Goal: Task Accomplishment & Management: Manage account settings

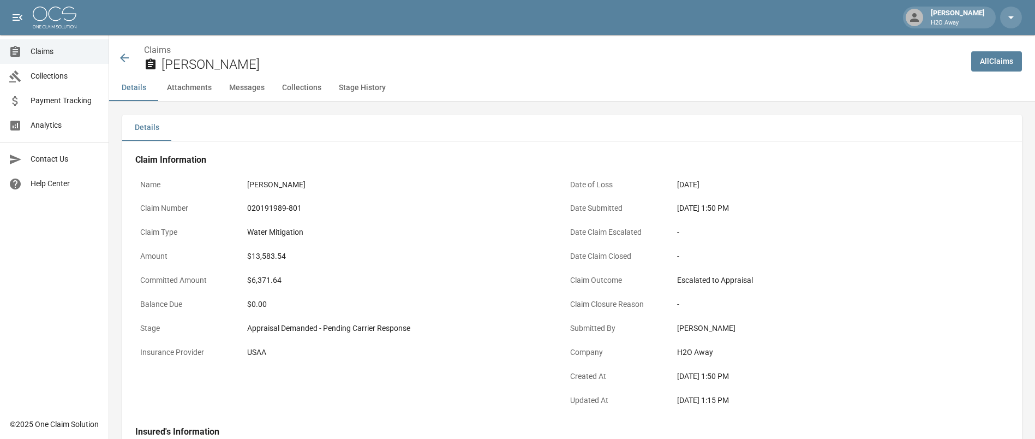
click at [219, 41] on div "Claims [PERSON_NAME]" at bounding box center [535, 55] width 853 height 40
click at [224, 40] on div "Claims [PERSON_NAME]" at bounding box center [535, 55] width 853 height 40
click at [128, 62] on icon at bounding box center [124, 57] width 13 height 13
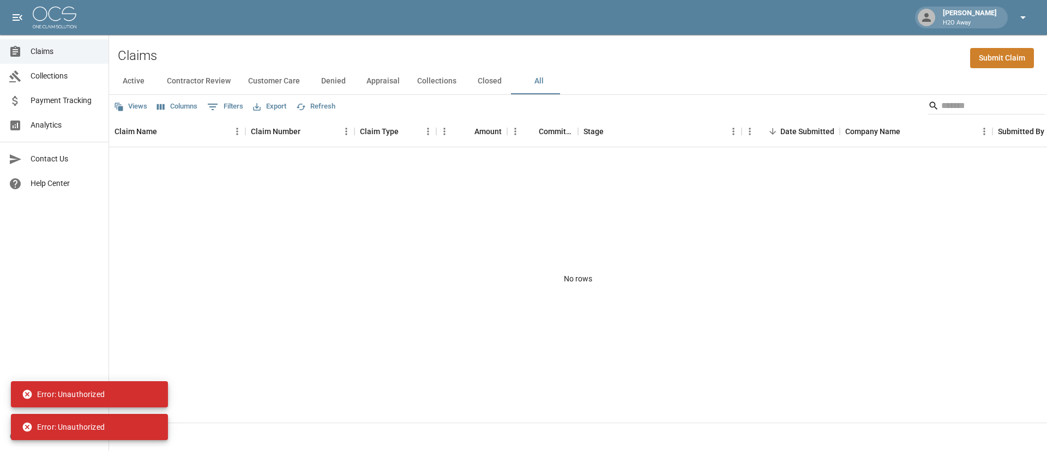
click at [1026, 19] on icon "button" at bounding box center [1023, 17] width 13 height 13
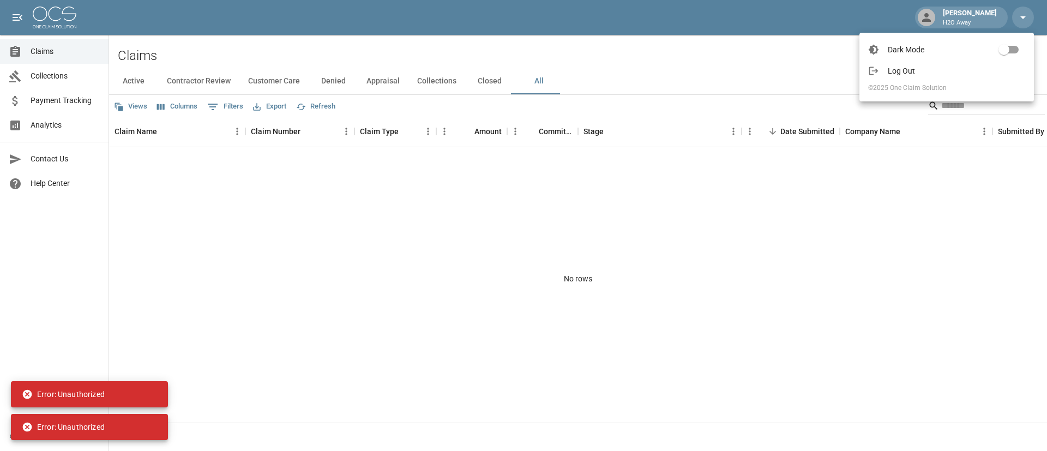
click at [916, 72] on span "Log Out" at bounding box center [956, 70] width 137 height 11
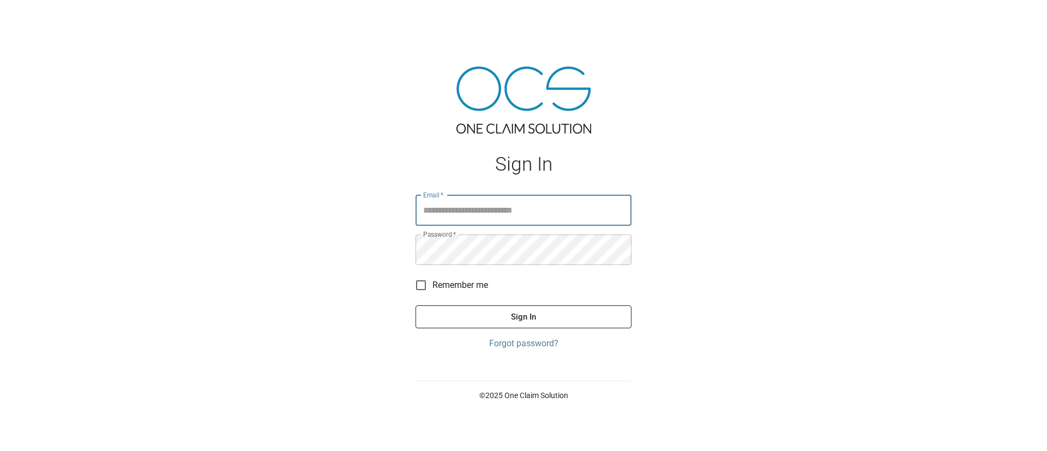
type input "**********"
click at [177, 5] on div at bounding box center [523, 17] width 1047 height 35
click at [178, 4] on div at bounding box center [523, 17] width 1047 height 35
click at [175, 7] on div at bounding box center [523, 17] width 1047 height 35
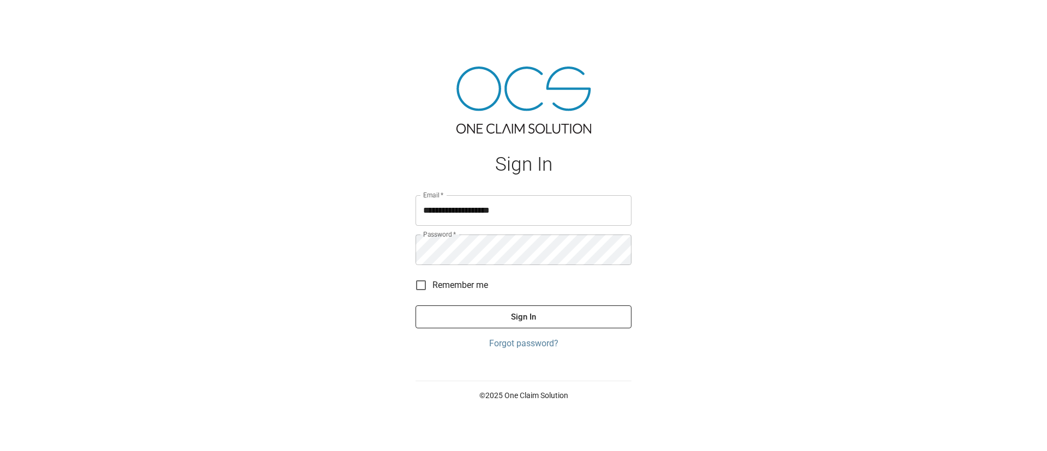
click at [175, 7] on div at bounding box center [523, 17] width 1047 height 35
click at [177, 4] on div at bounding box center [523, 17] width 1047 height 35
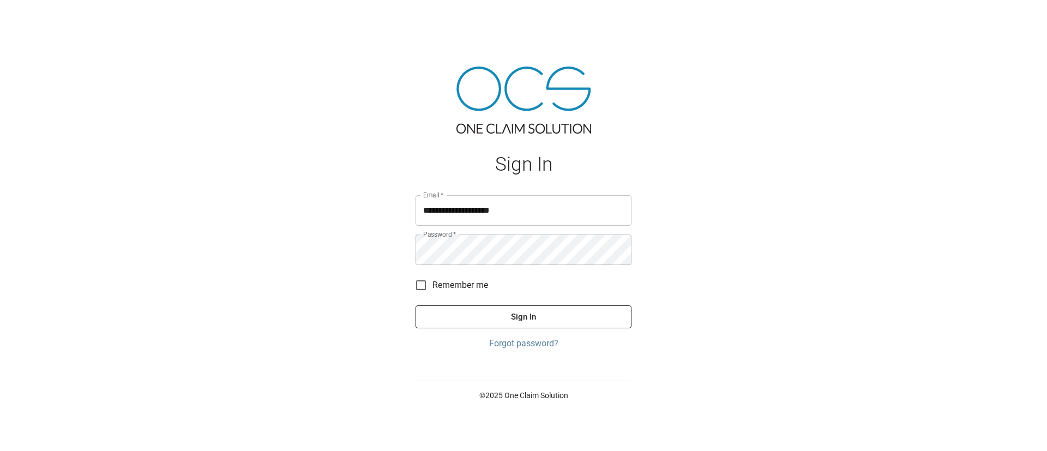
click at [177, 4] on div at bounding box center [523, 17] width 1047 height 35
click at [177, 7] on div at bounding box center [523, 17] width 1047 height 35
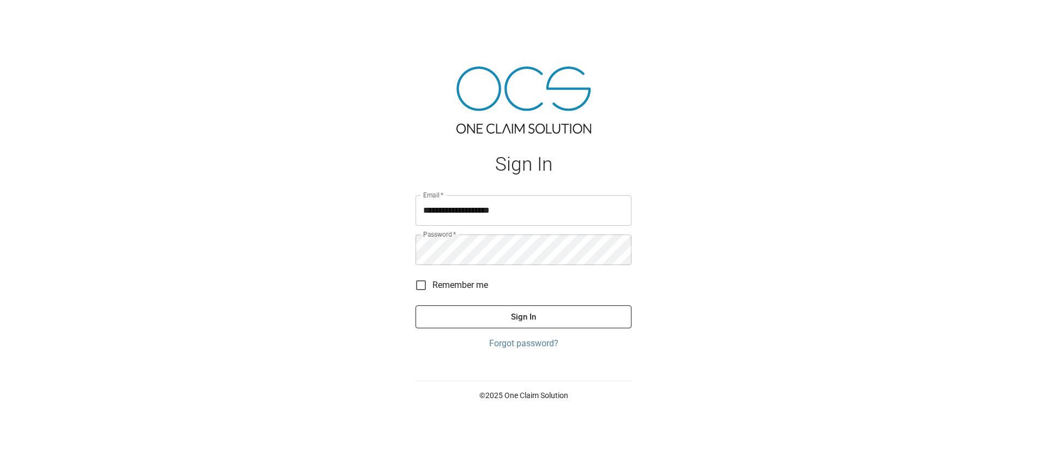
click at [177, 7] on div at bounding box center [523, 17] width 1047 height 35
click at [551, 6] on div at bounding box center [523, 17] width 1047 height 35
click at [120, 94] on div "**********" at bounding box center [523, 225] width 1047 height 451
click at [178, 9] on div at bounding box center [523, 17] width 1047 height 35
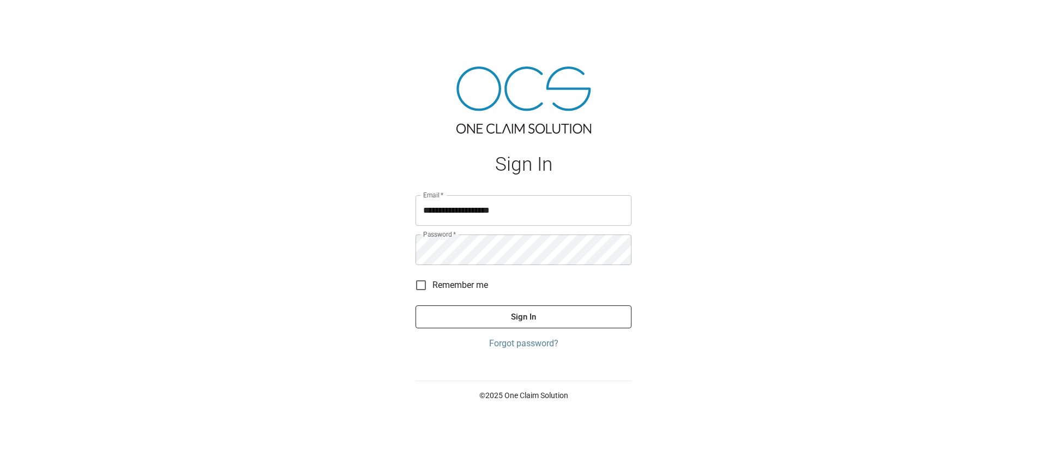
click at [178, 9] on div at bounding box center [523, 17] width 1047 height 35
